Goal: Information Seeking & Learning: Understand process/instructions

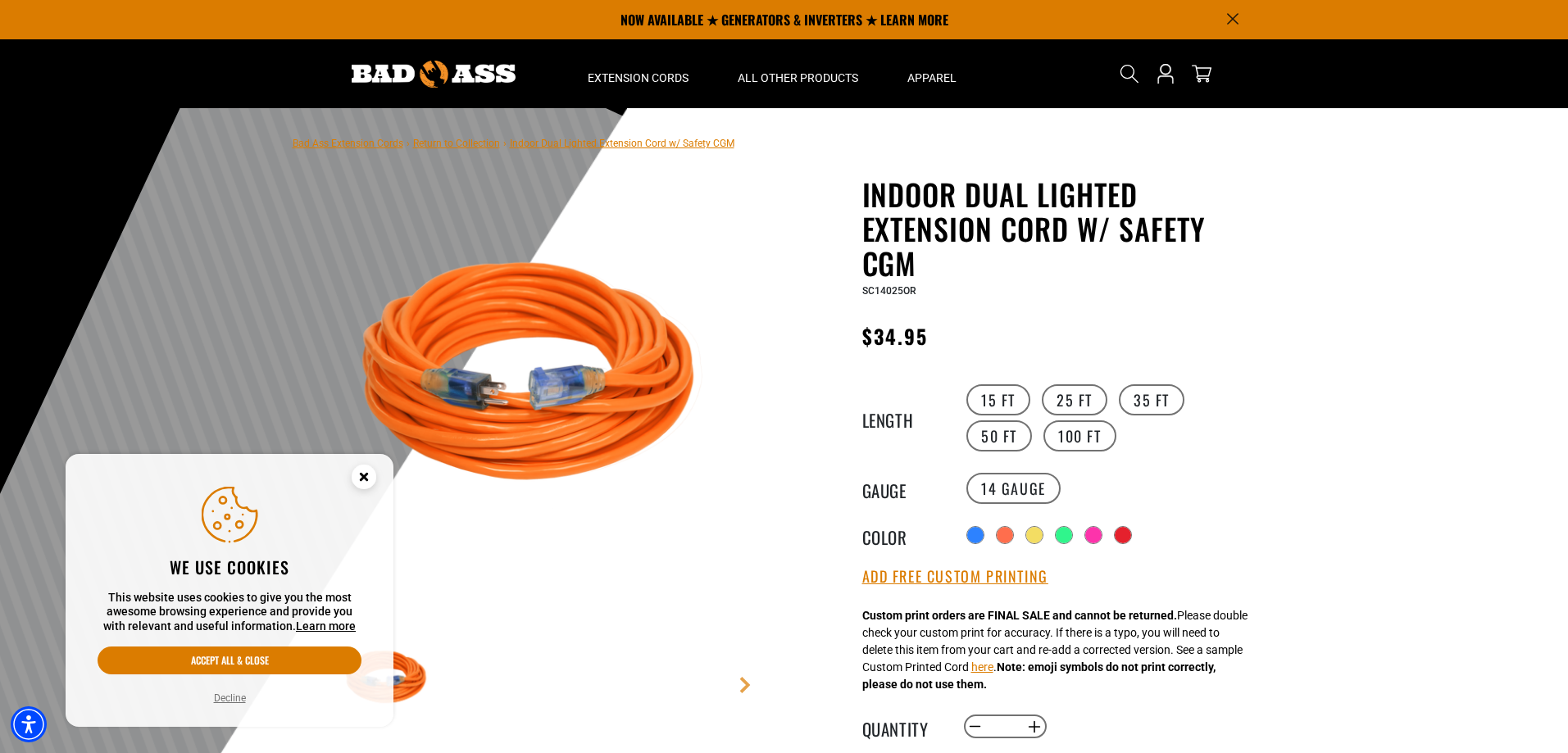
click at [1007, 400] on label "15 FT" at bounding box center [999, 400] width 64 height 31
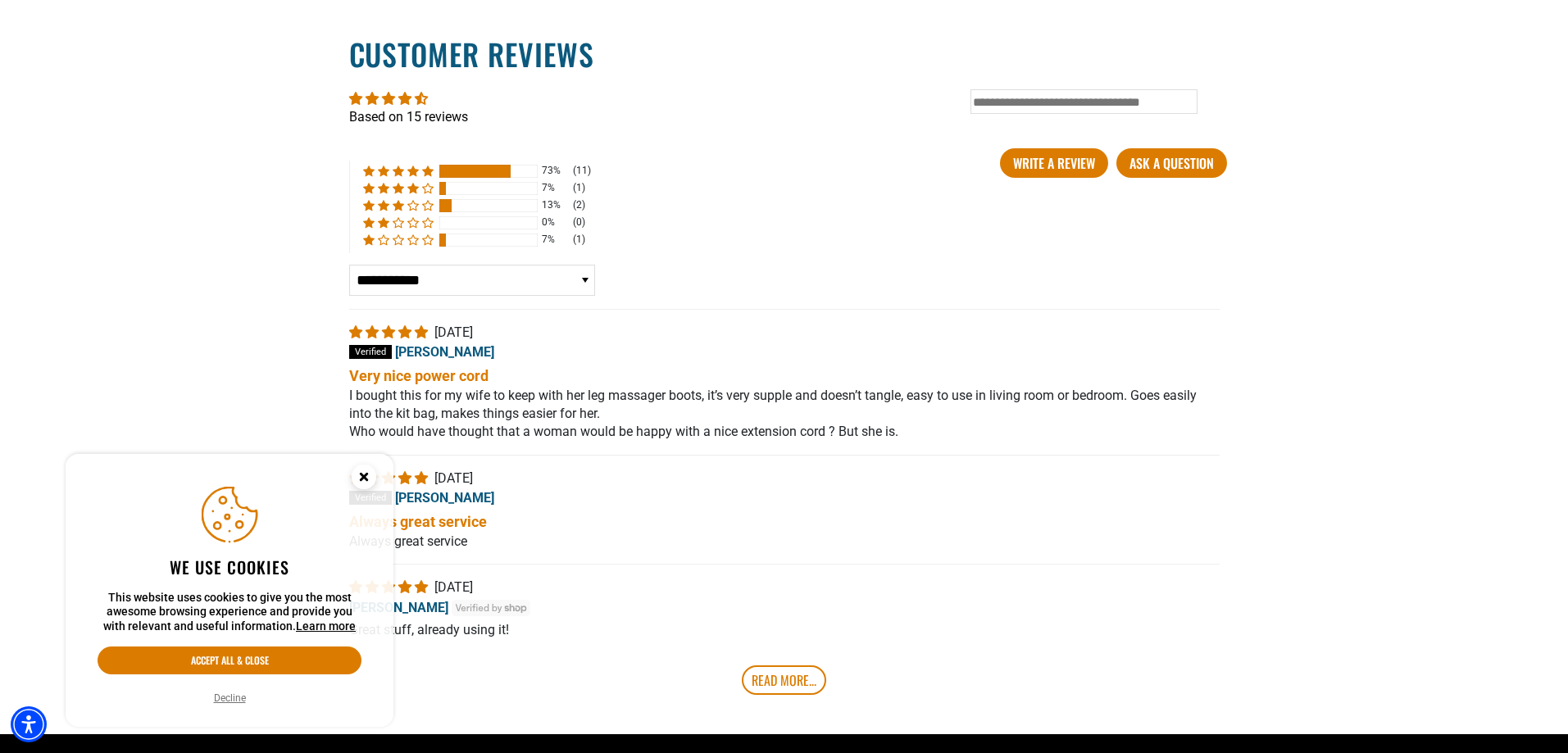
scroll to position [3211, 0]
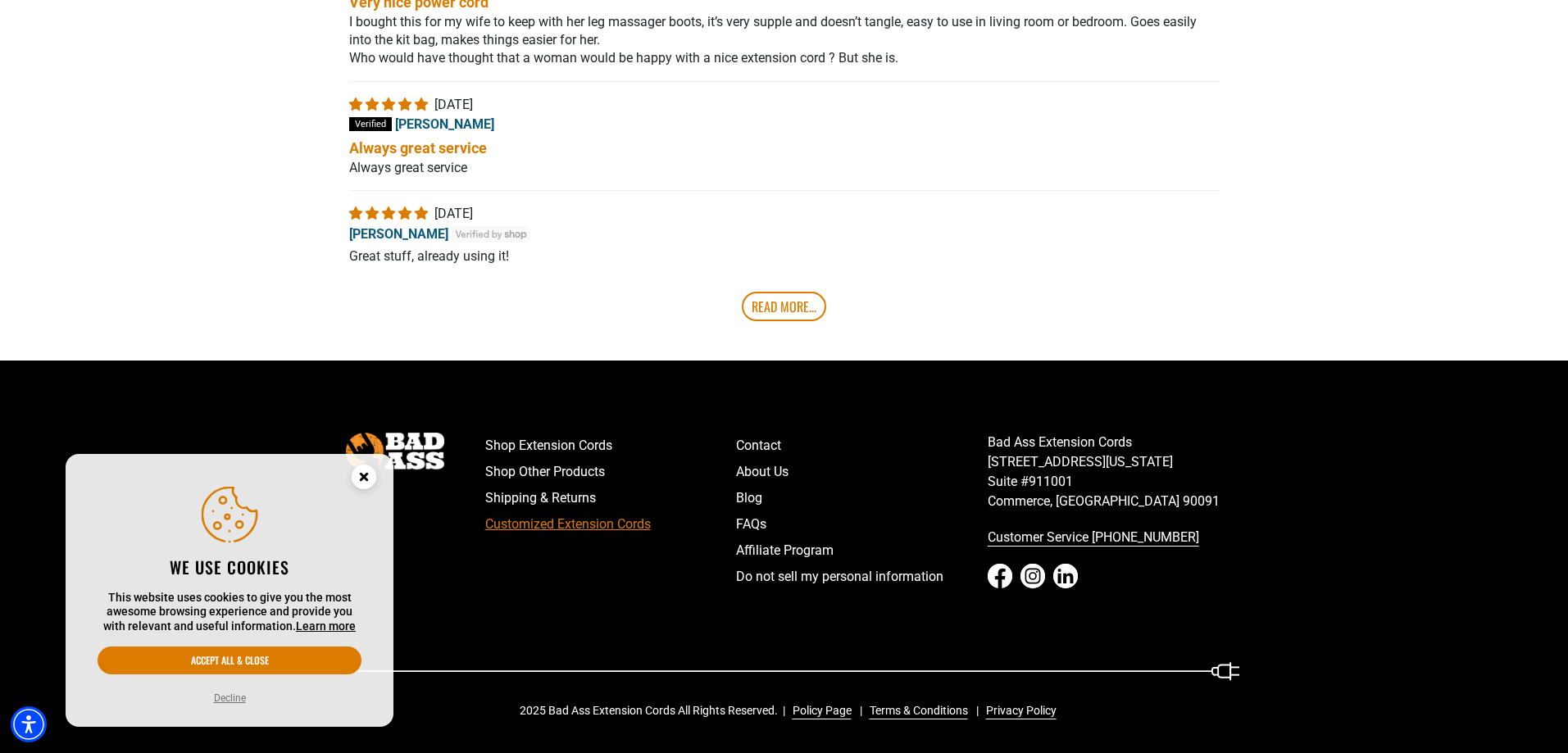
click at [580, 528] on link "Customized Extension Cords" at bounding box center [610, 525] width 251 height 27
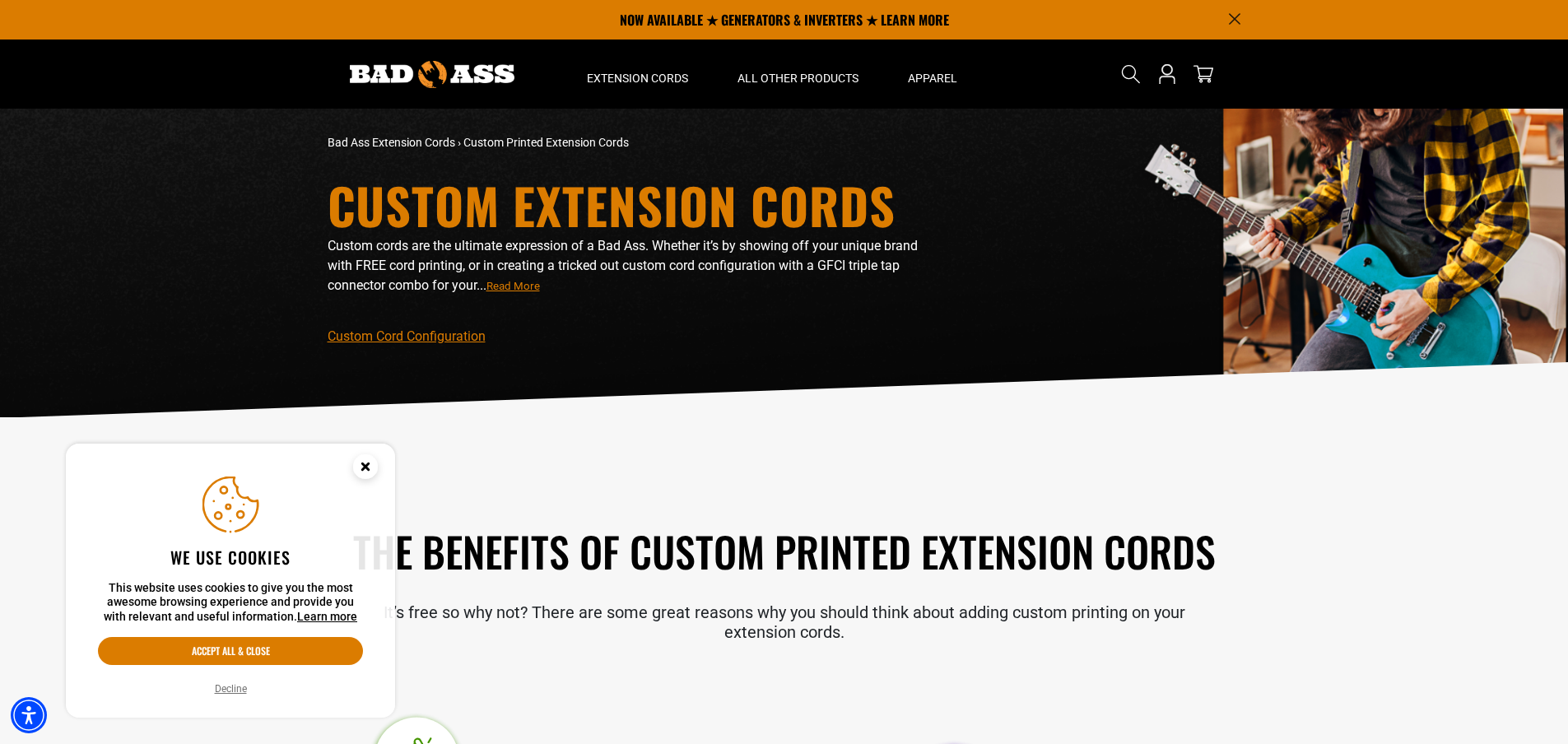
click at [364, 468] on icon "Cookie Consent" at bounding box center [365, 466] width 5 height 5
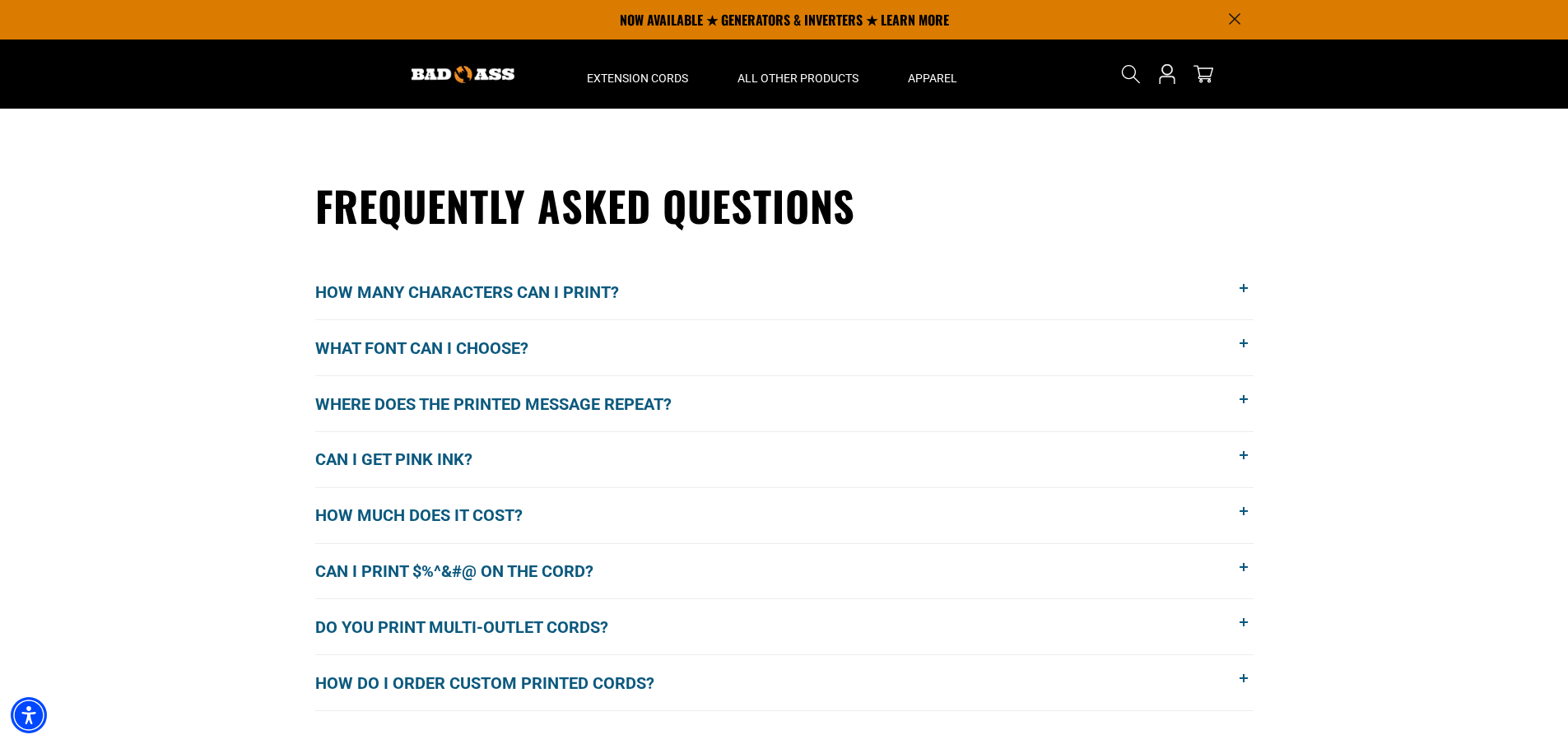
scroll to position [1219, 0]
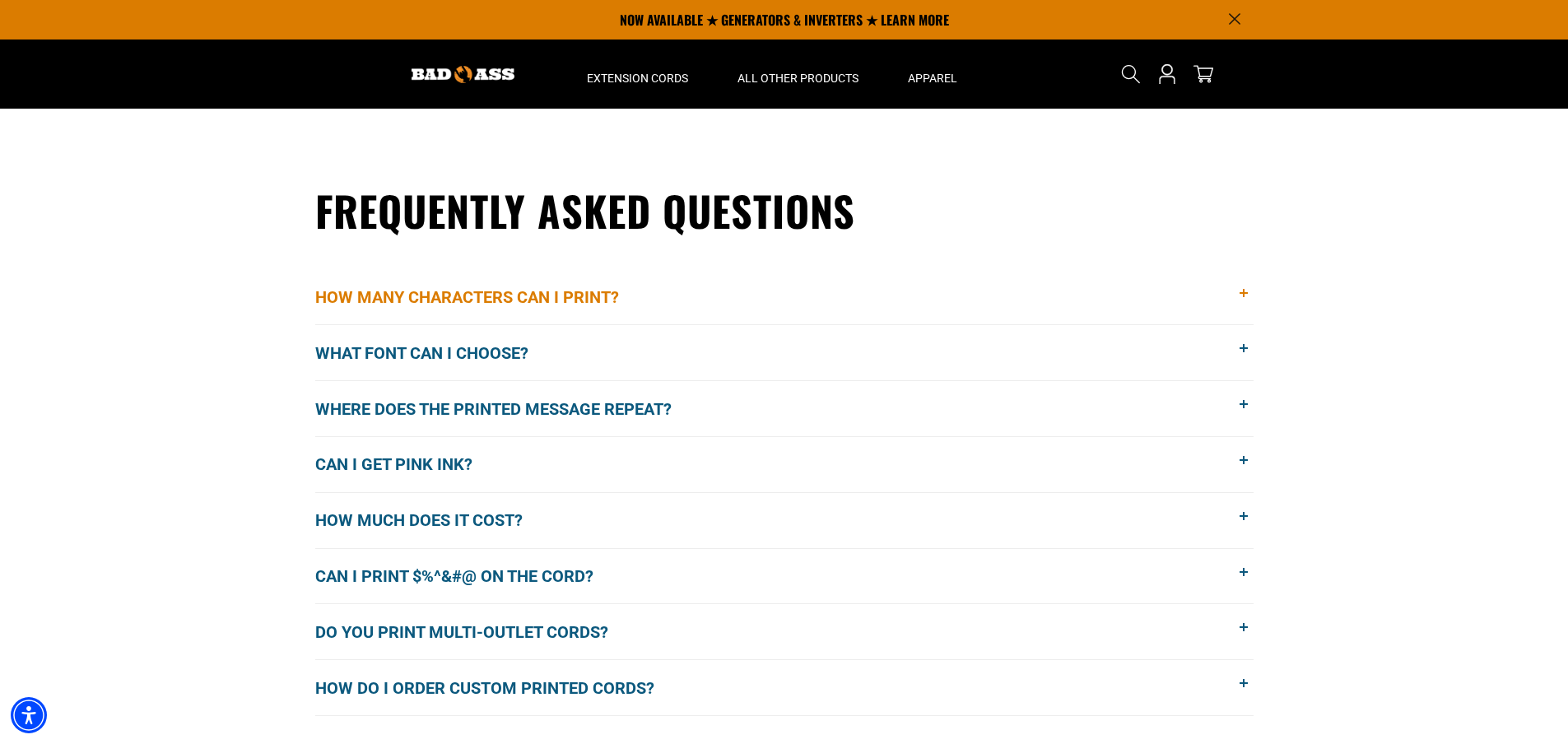
click at [438, 304] on span "How many characters can I print?" at bounding box center [479, 297] width 328 height 25
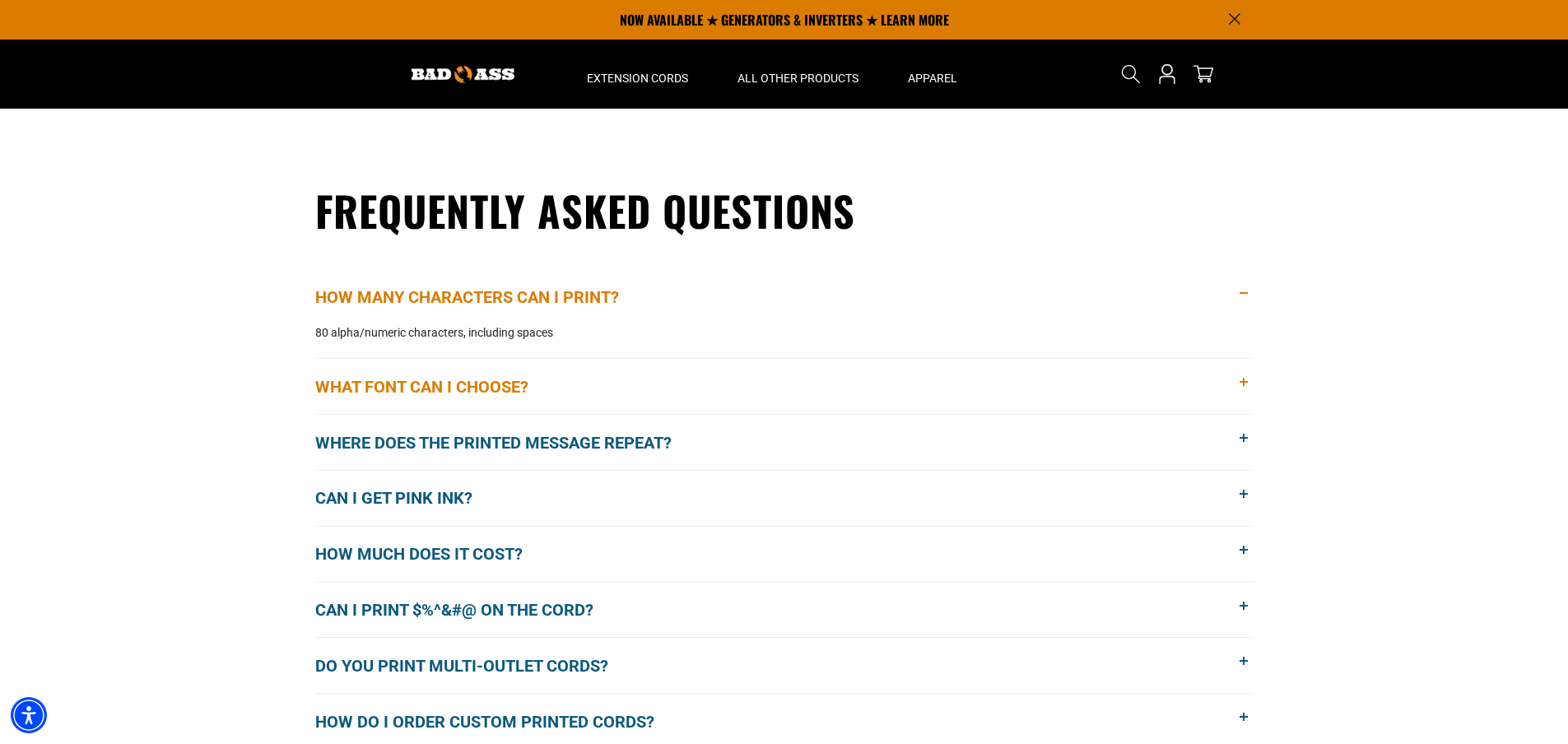
click at [445, 388] on span "What font can I choose?" at bounding box center [433, 387] width 238 height 25
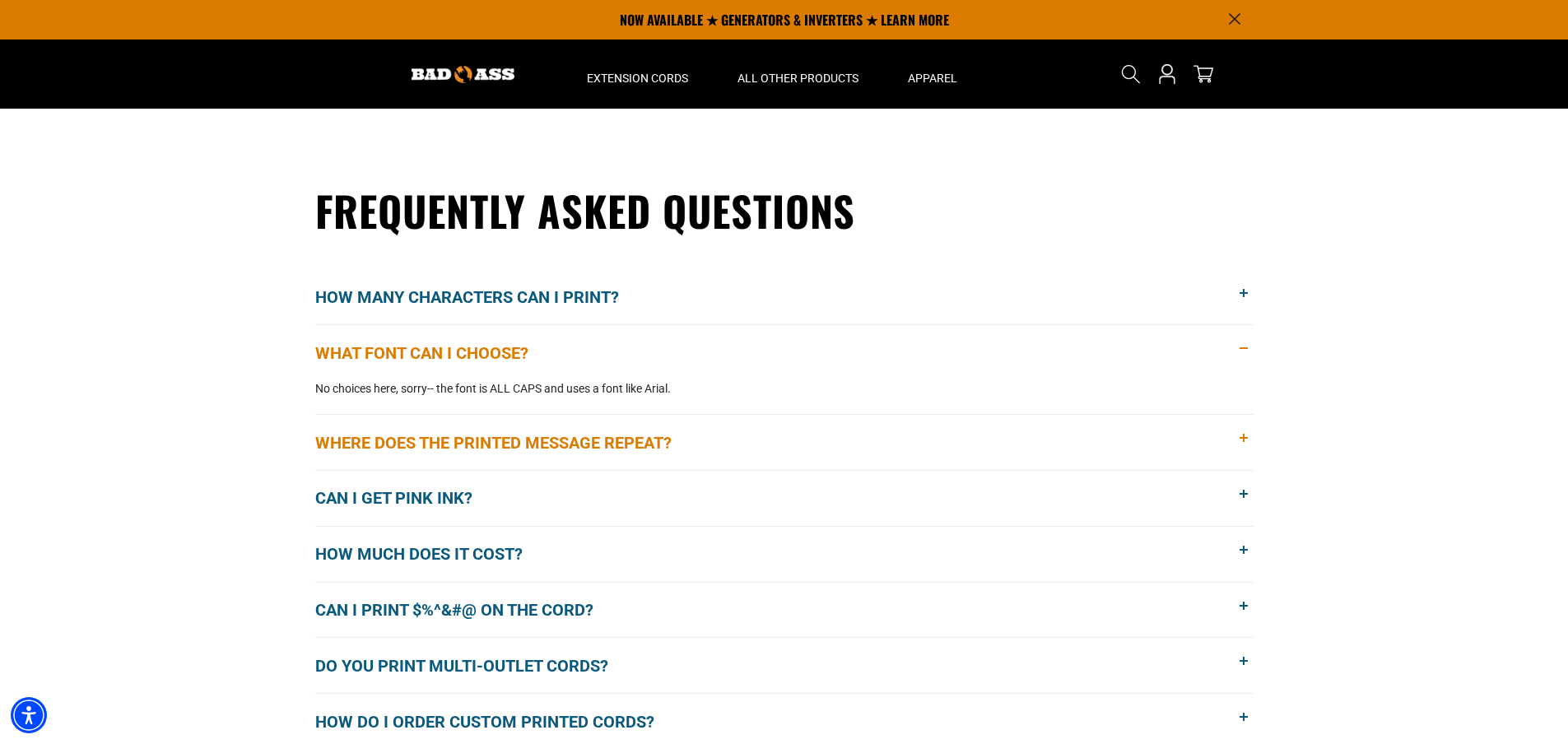
click at [610, 442] on span "Where does the printed message repeat?" at bounding box center [505, 443] width 381 height 25
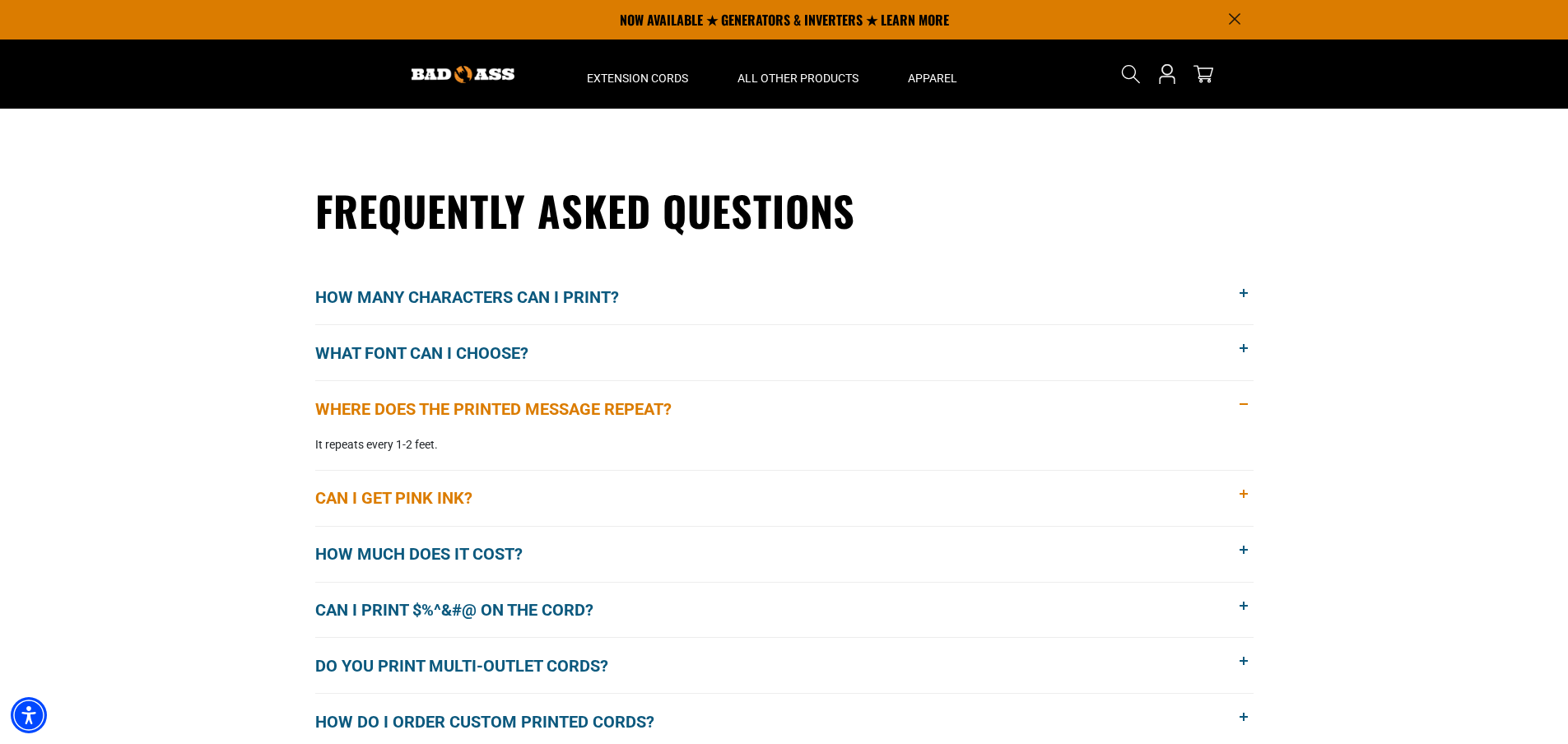
click at [461, 500] on span "Can I get pink ink?" at bounding box center [406, 498] width 182 height 25
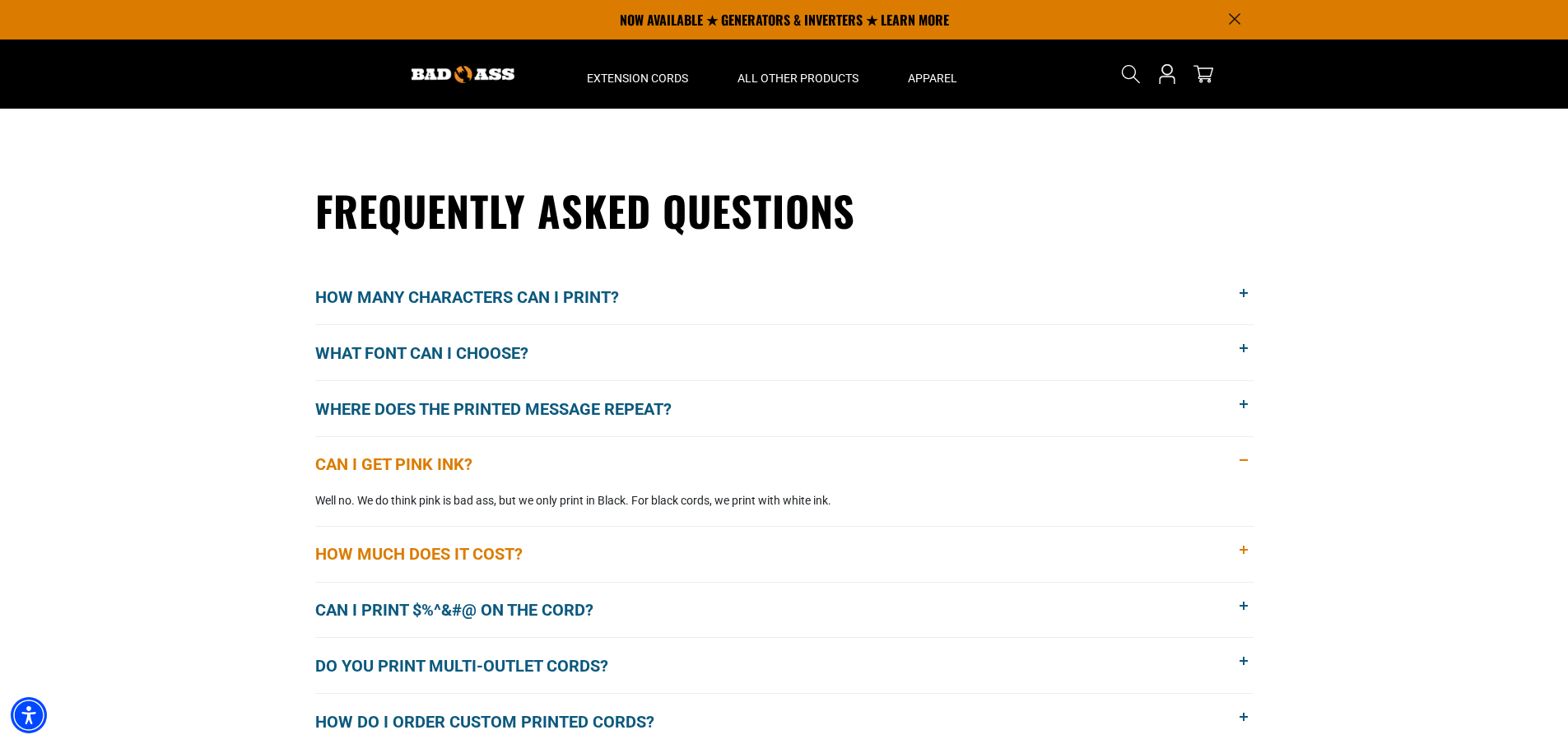
click at [503, 556] on span "How much does it cost?" at bounding box center [431, 554] width 232 height 25
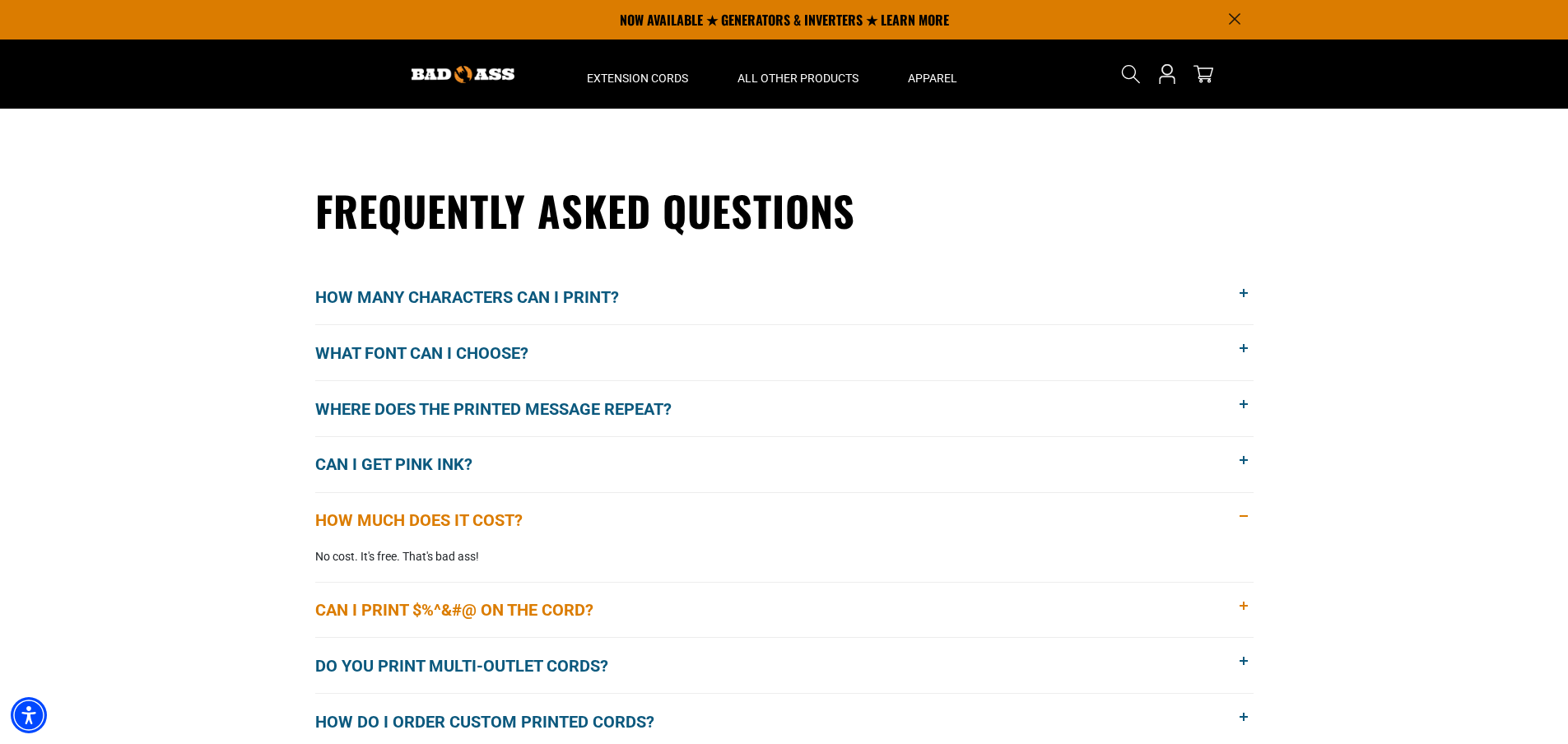
click at [520, 614] on span "Can I print $%^&#@ on the cord?" at bounding box center [466, 610] width 303 height 25
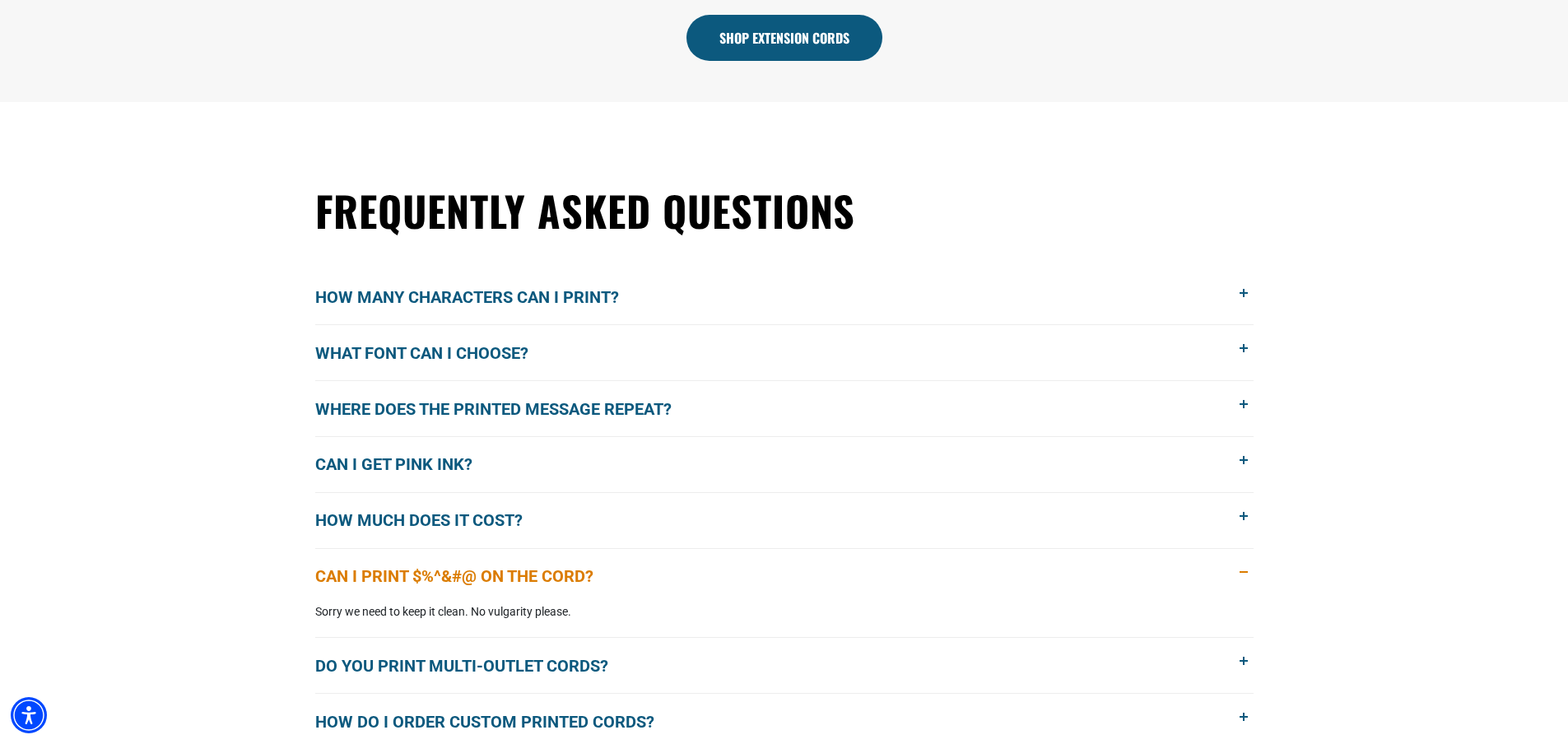
scroll to position [1567, 0]
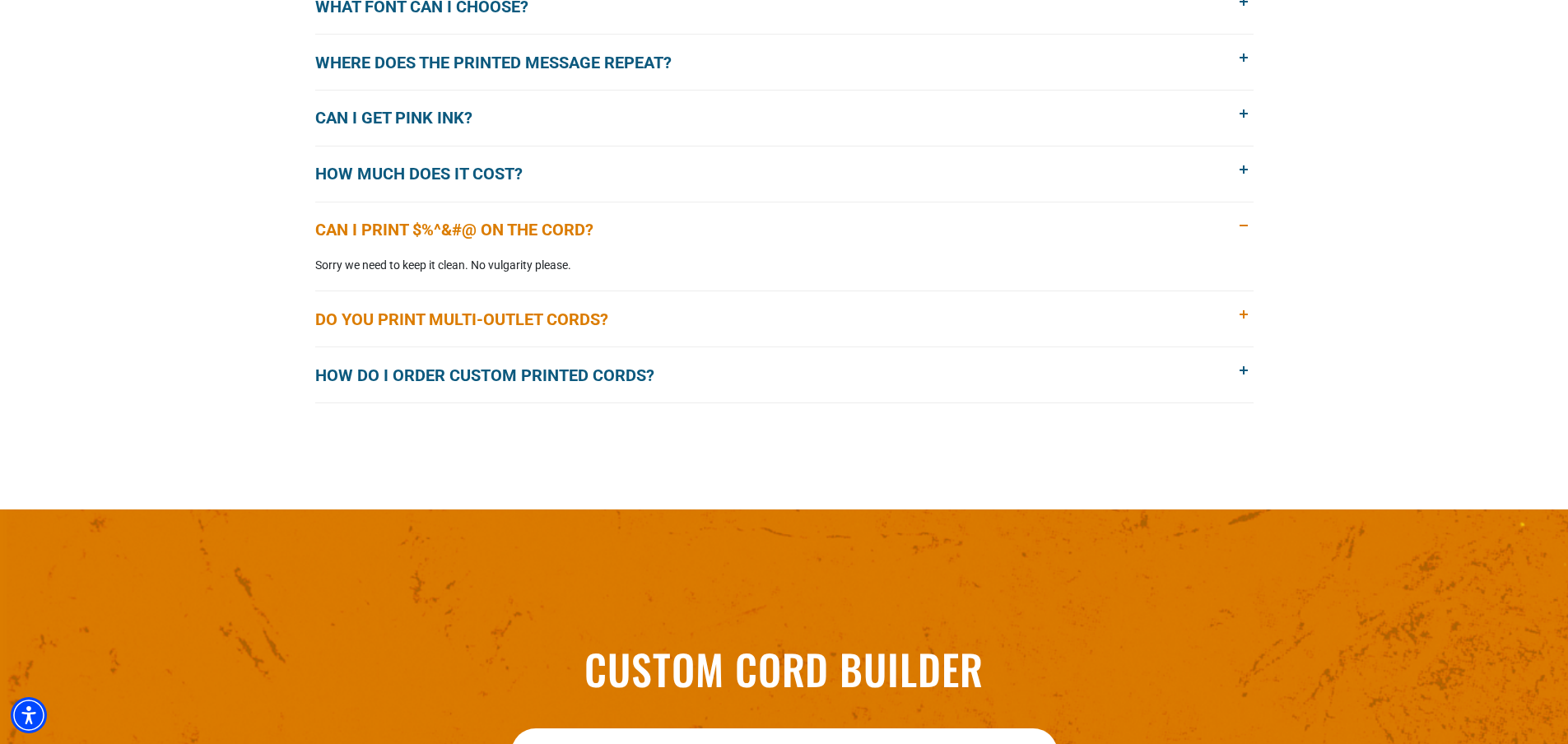
click at [497, 325] on span "Do you print multi-outlet cords?" at bounding box center [474, 319] width 318 height 25
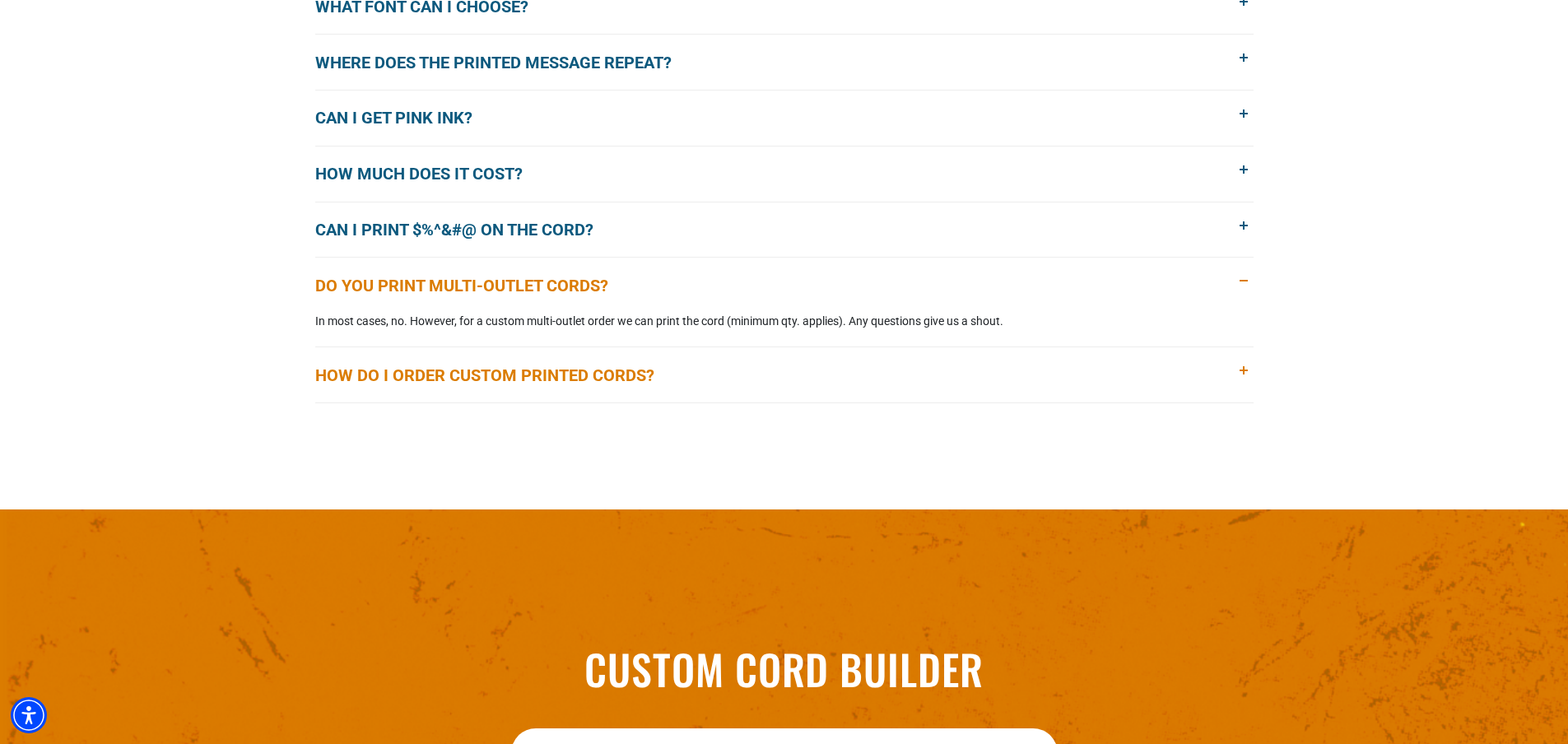
click at [508, 363] on span "How do I order custom printed cords?" at bounding box center [497, 376] width 364 height 25
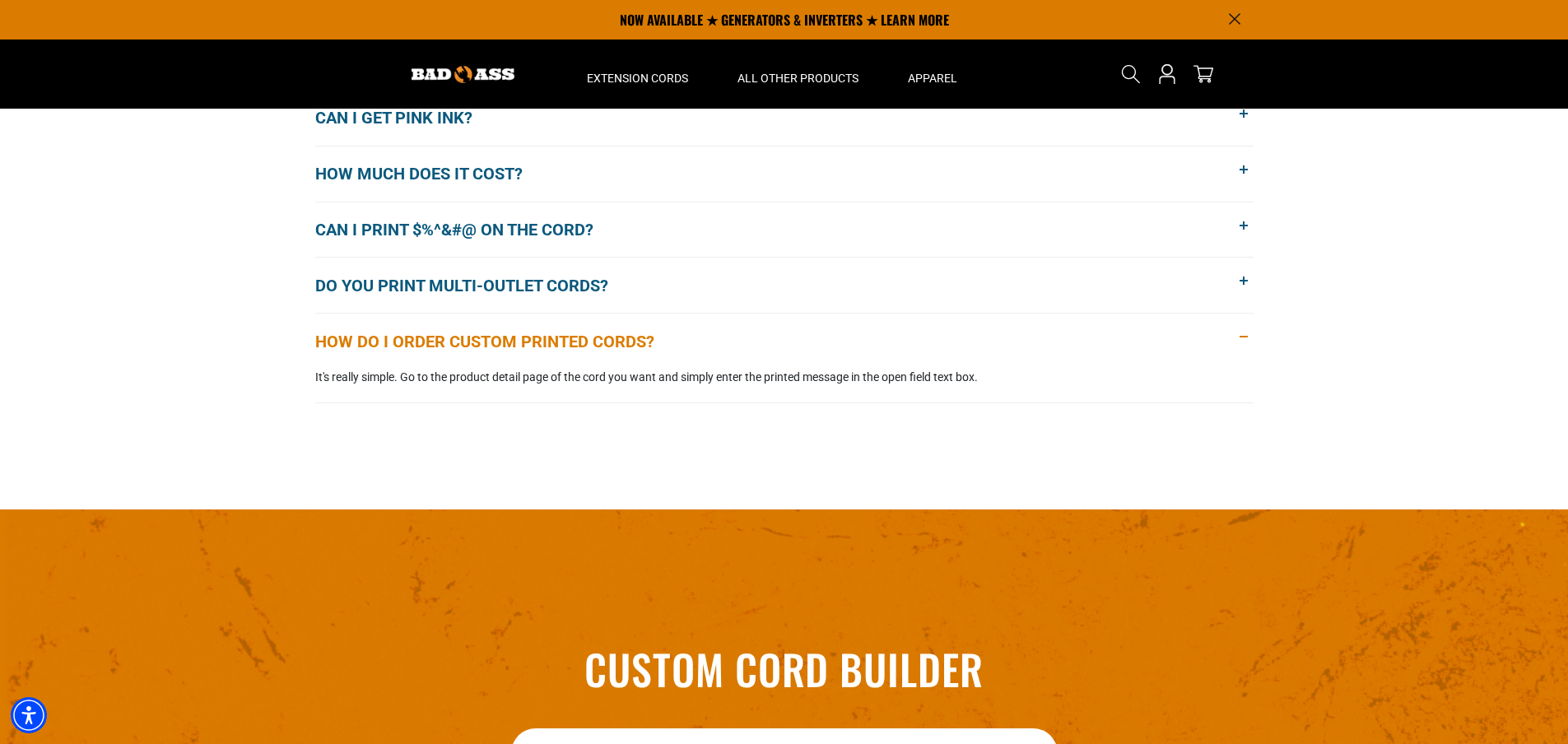
scroll to position [0, 0]
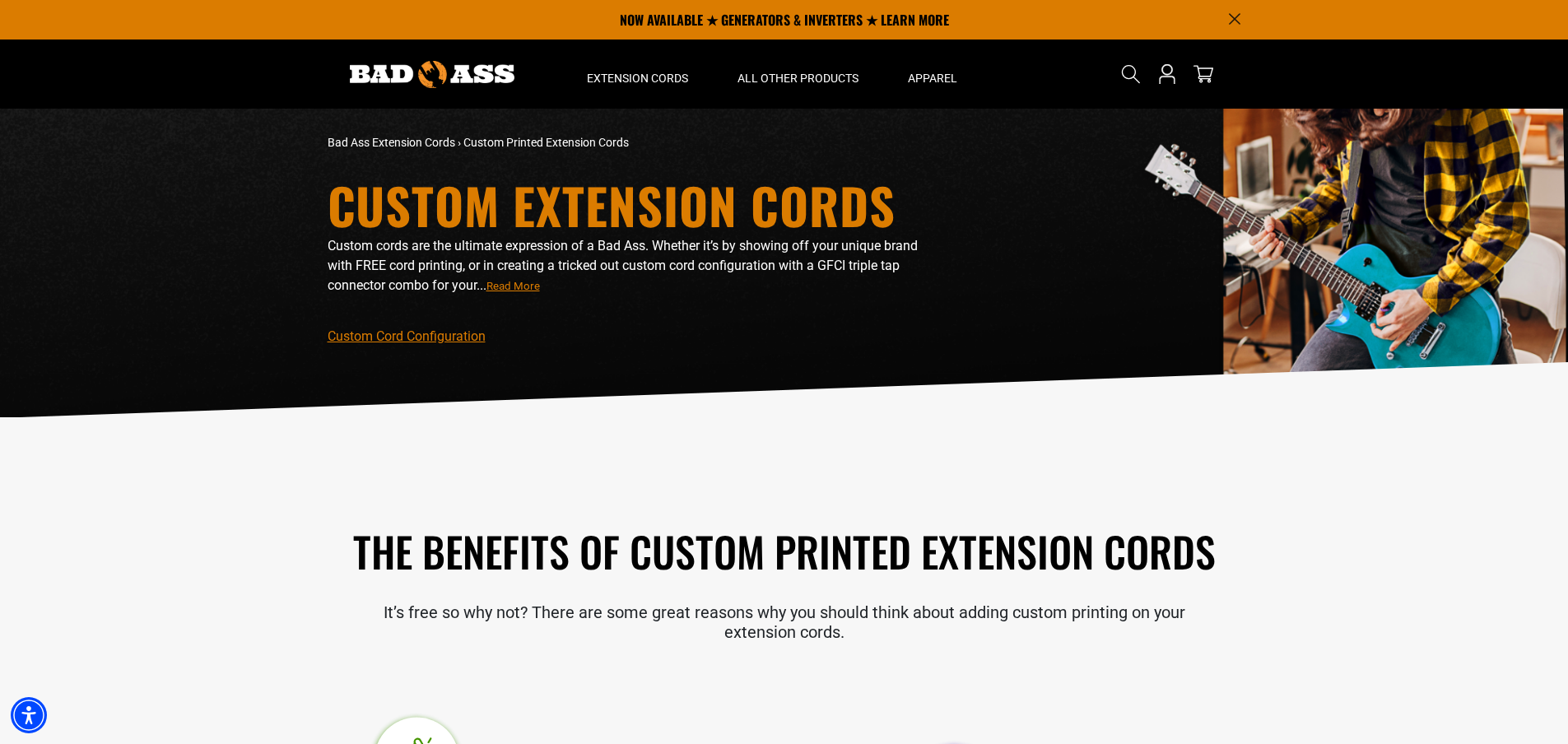
click at [442, 59] on div at bounding box center [432, 74] width 235 height 70
click at [1234, 16] on icon "Announcement" at bounding box center [1234, 19] width 12 height 12
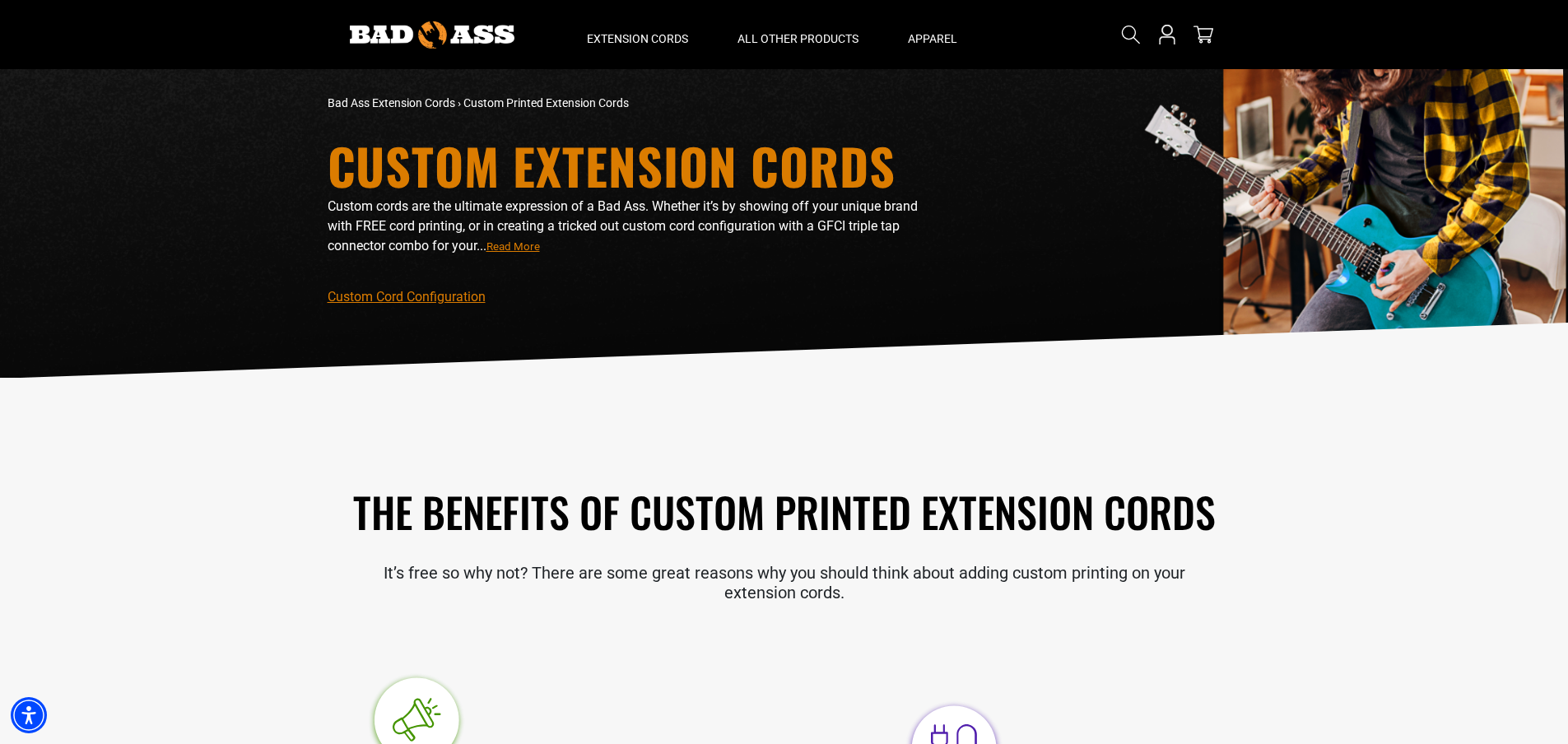
click at [404, 34] on img at bounding box center [432, 35] width 165 height 27
